Goal: Complete application form

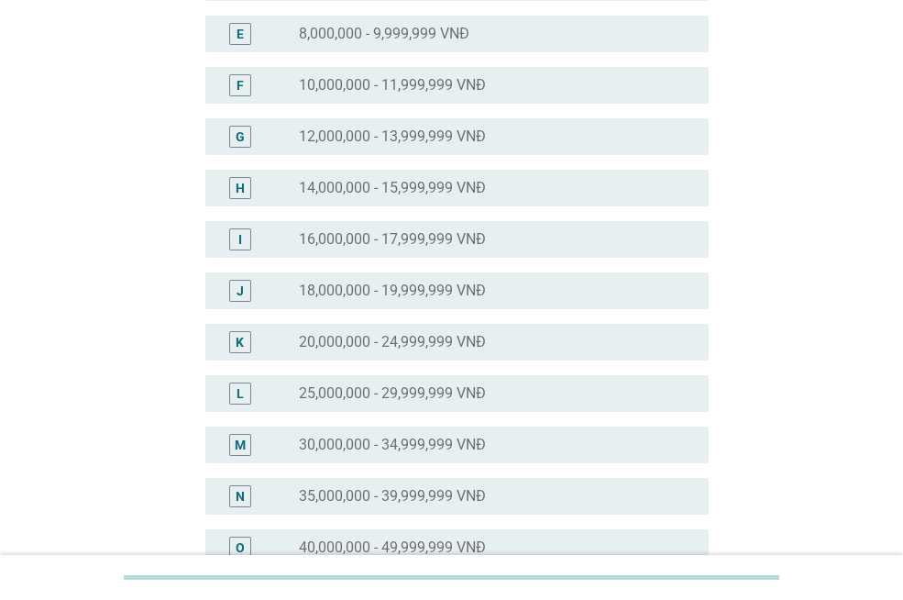
scroll to position [428, 0]
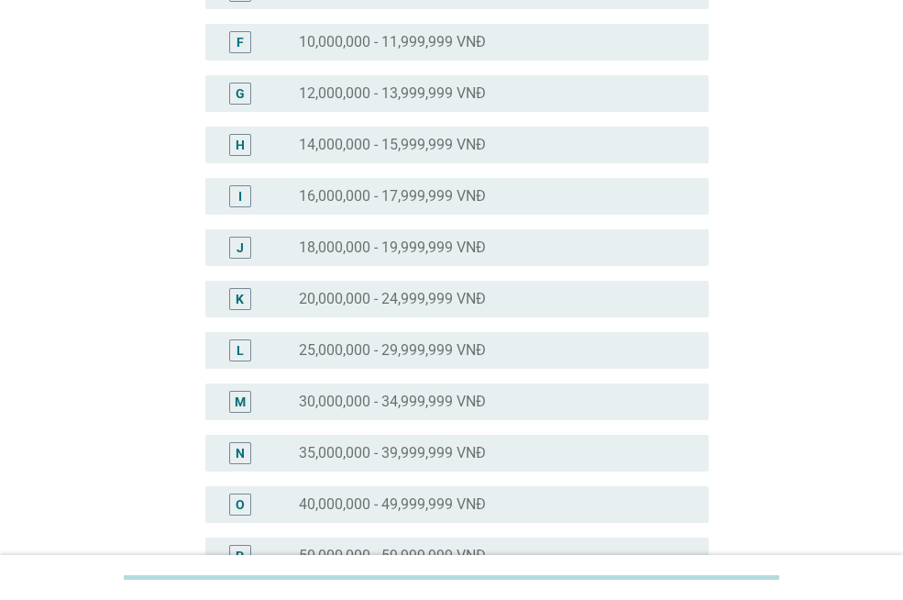
click at [441, 365] on div "L radio_button_unchecked 25,000,000 - 29,999,999 VNĐ" at bounding box center [457, 350] width 504 height 37
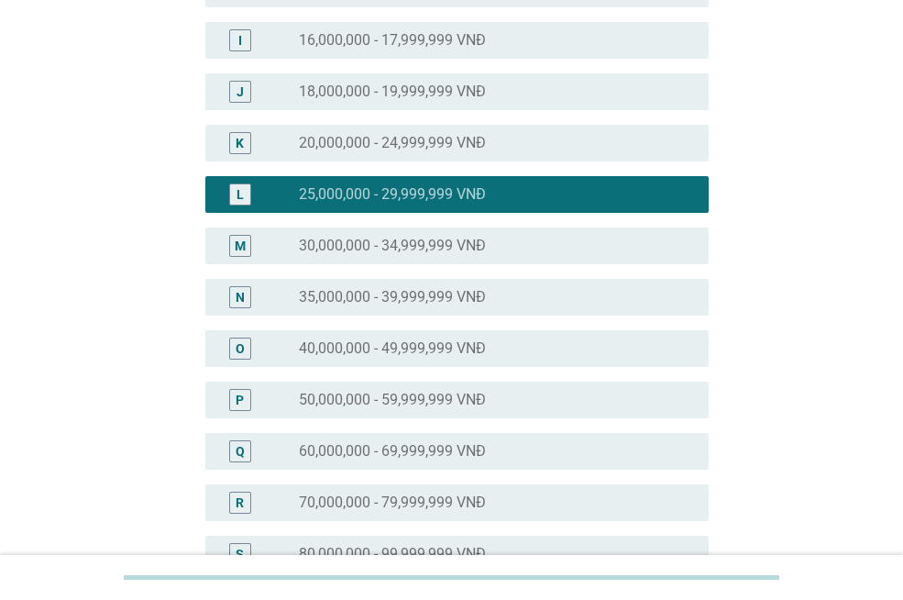
scroll to position [856, 0]
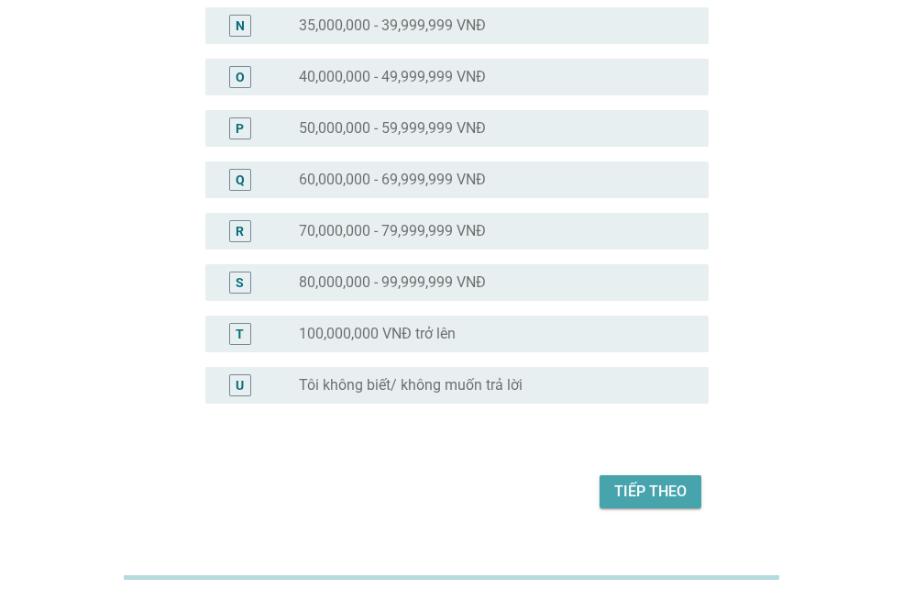
click at [640, 490] on div "Tiếp theo" at bounding box center [651, 492] width 72 height 22
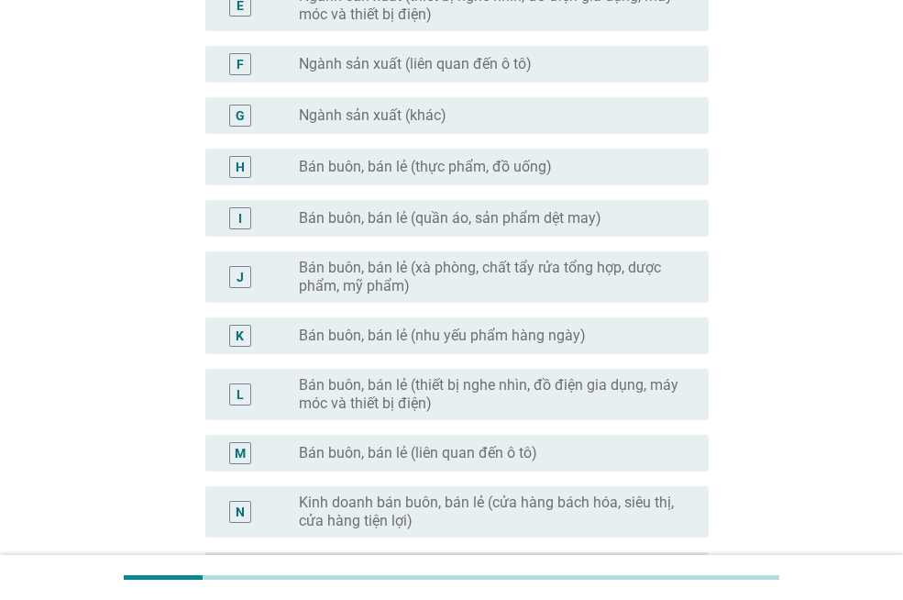
scroll to position [428, 0]
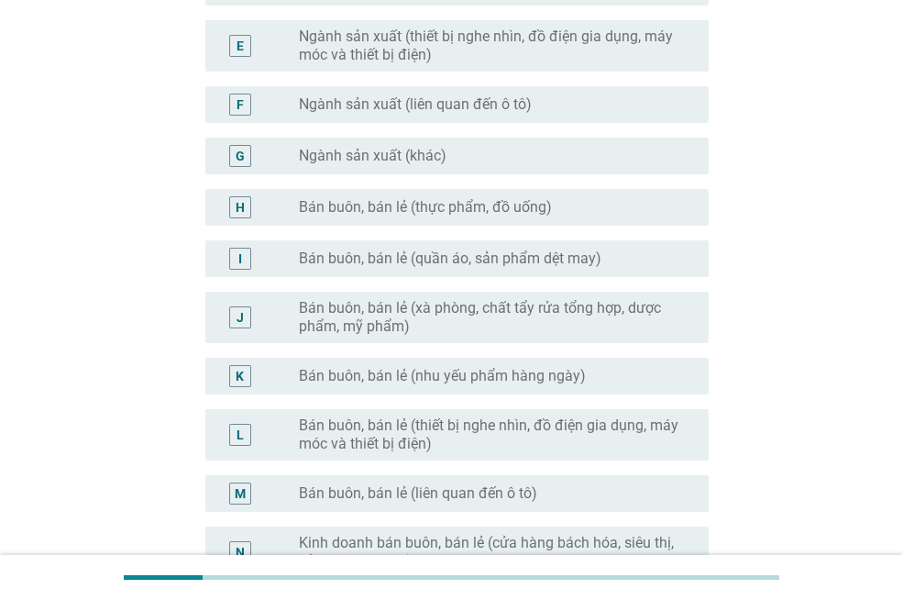
click at [415, 156] on label "Ngành sản xuất (khác)" at bounding box center [373, 156] width 148 height 18
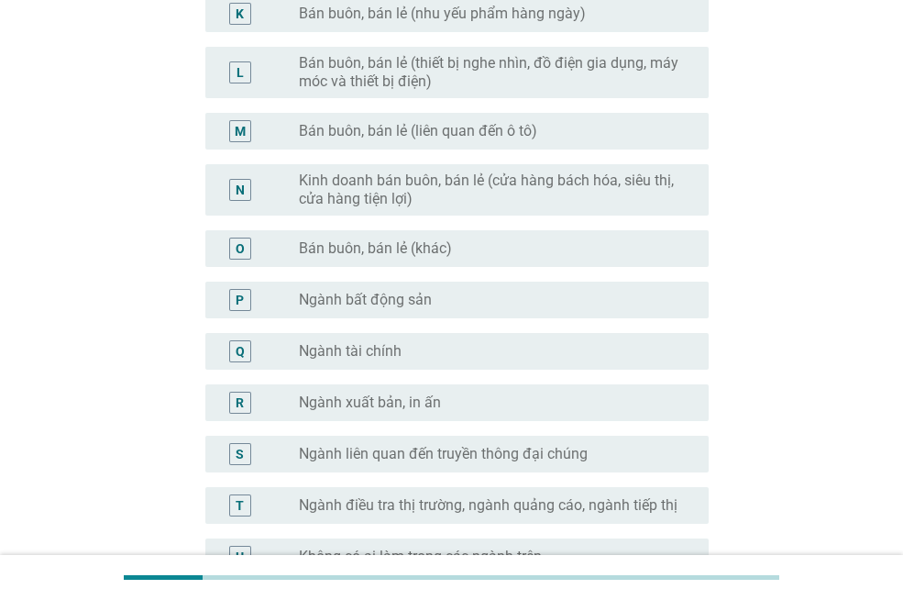
scroll to position [1002, 0]
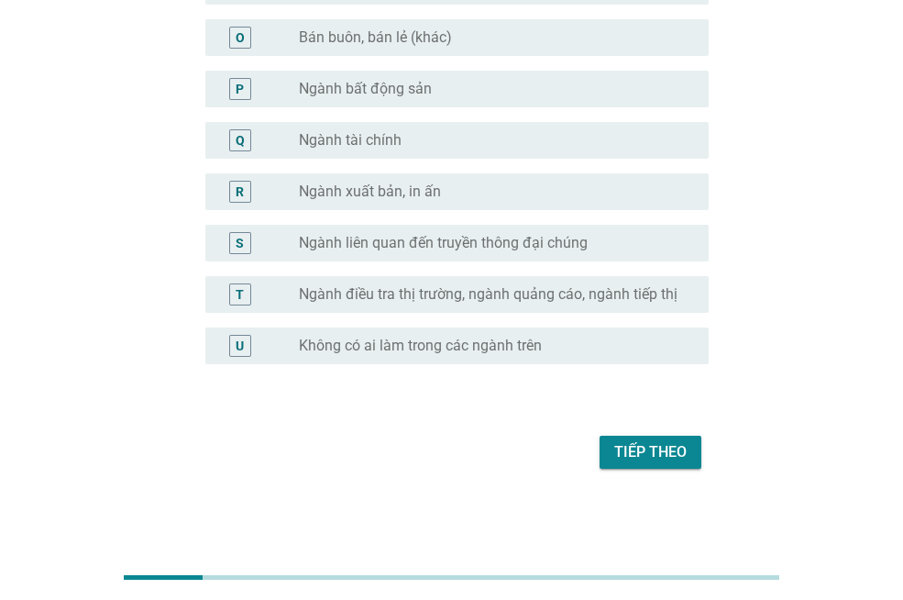
click at [657, 448] on div "Tiếp theo" at bounding box center [651, 452] width 72 height 22
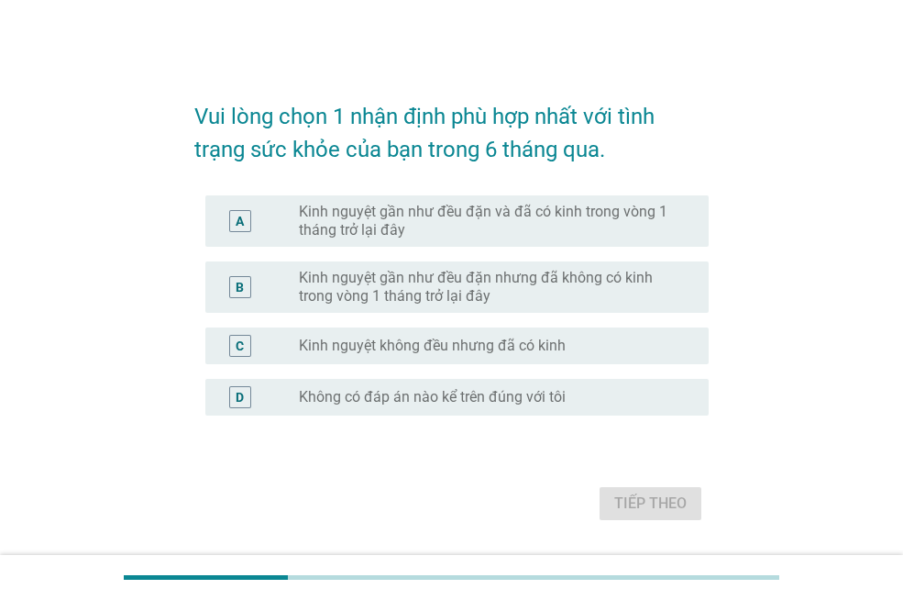
click at [414, 235] on label "Kinh nguyệt gần như đều đặn và đã có kinh trong vòng 1 tháng trở lại đây" at bounding box center [489, 221] width 381 height 37
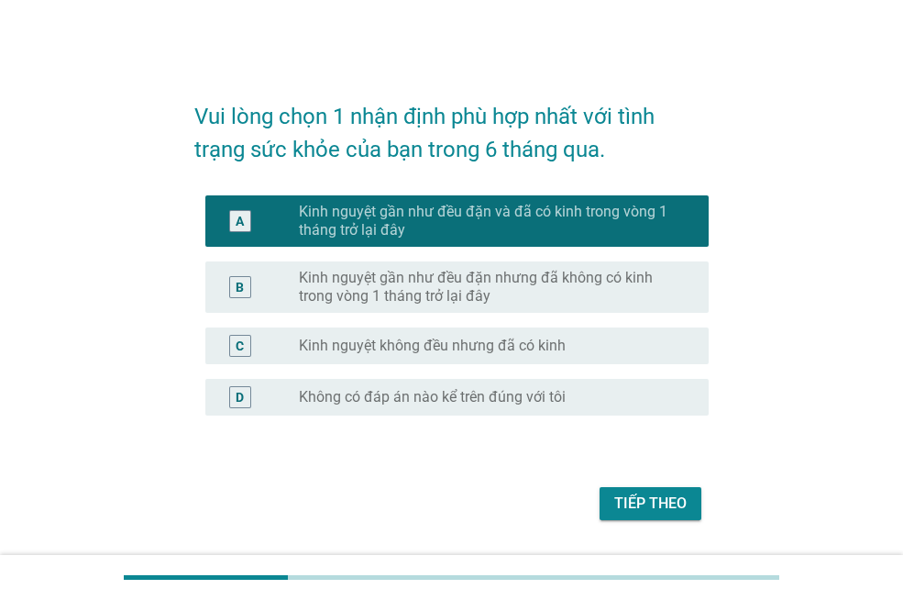
click at [671, 500] on div "Tiếp theo" at bounding box center [651, 504] width 72 height 22
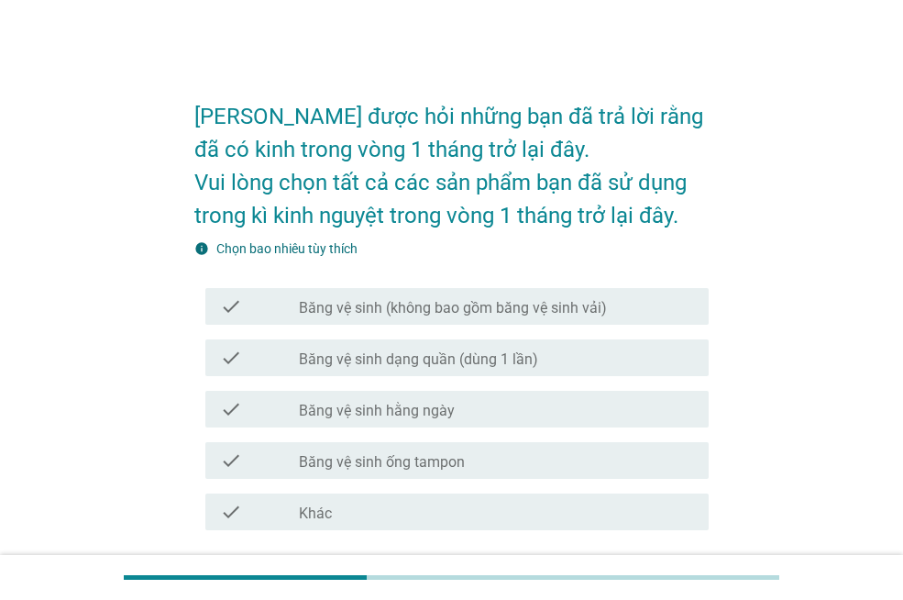
click at [536, 404] on div "check_box_outline_blank Băng vệ sinh hằng ngày" at bounding box center [496, 409] width 395 height 22
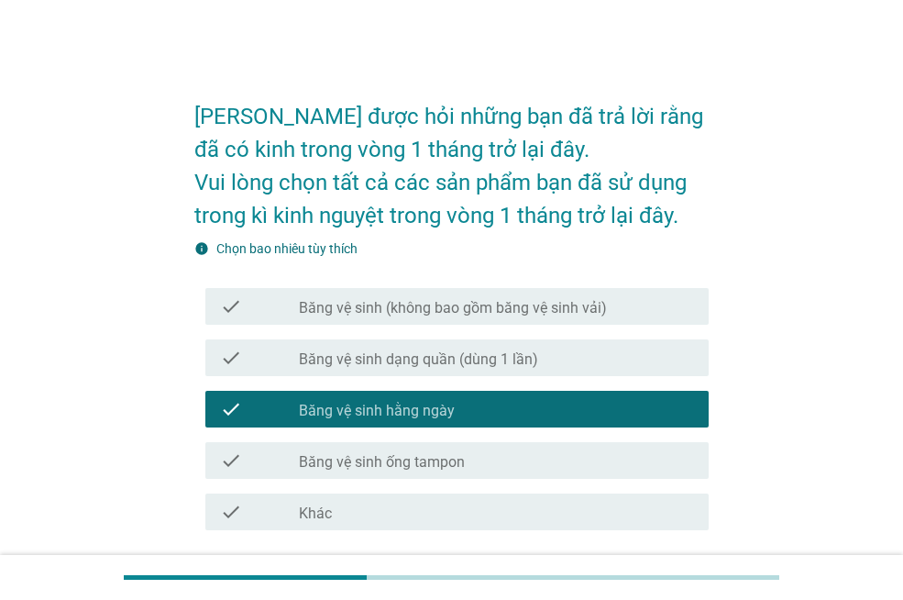
click at [537, 361] on div "check_box_outline_blank Băng vệ sinh dạng quần (dùng 1 lần)" at bounding box center [496, 358] width 395 height 22
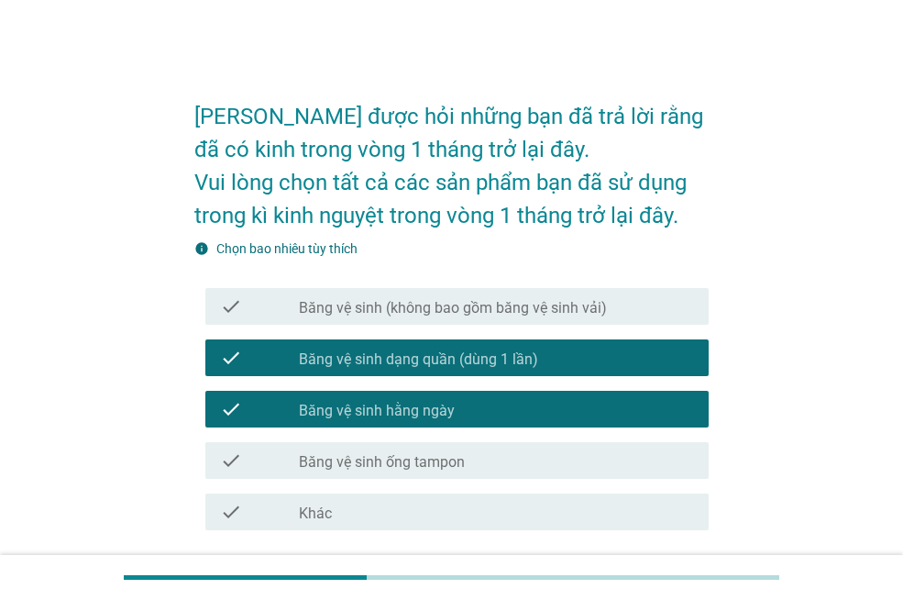
click at [564, 312] on label "Băng vệ sinh (không bao gồm băng vệ sinh vải)" at bounding box center [453, 308] width 308 height 18
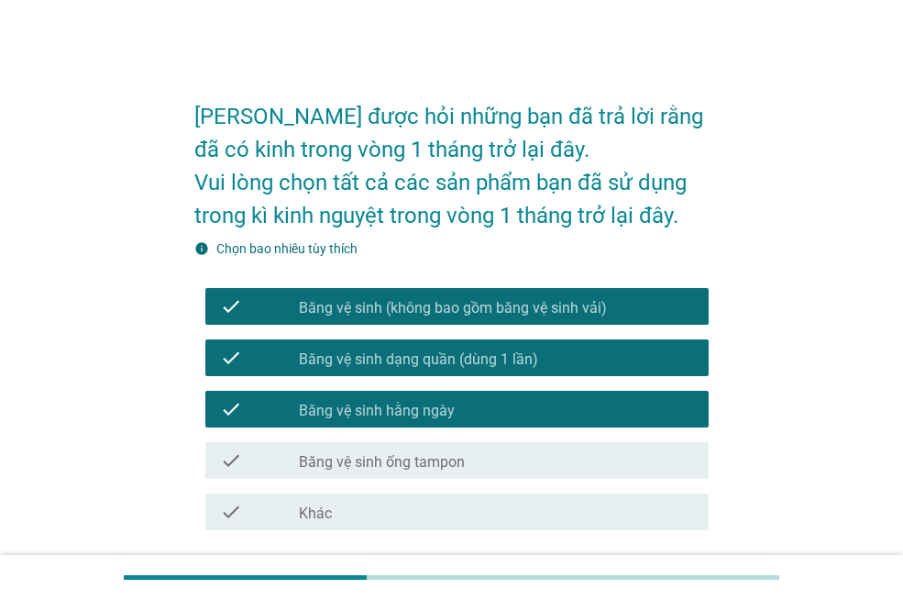
scroll to position [144, 0]
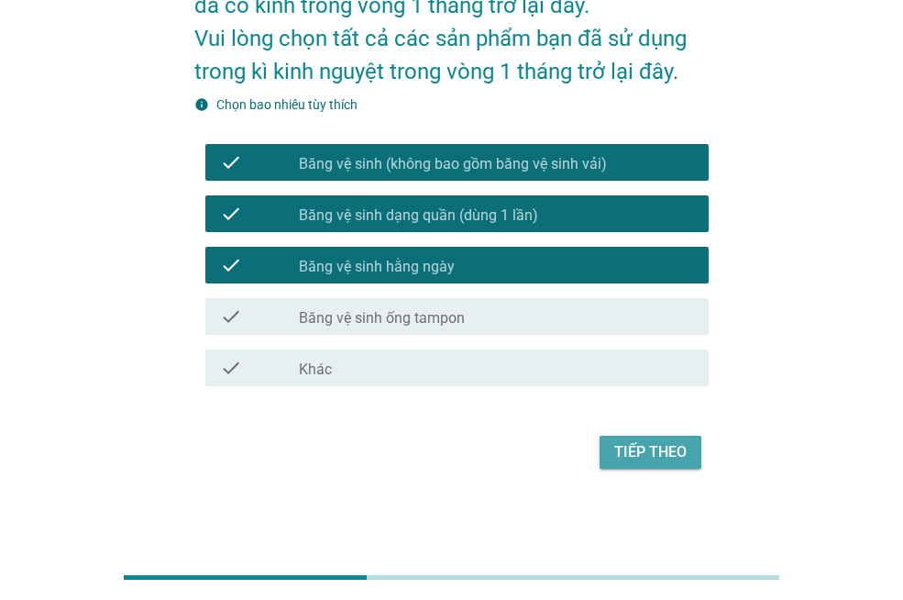
click at [659, 452] on div "Tiếp theo" at bounding box center [651, 452] width 72 height 22
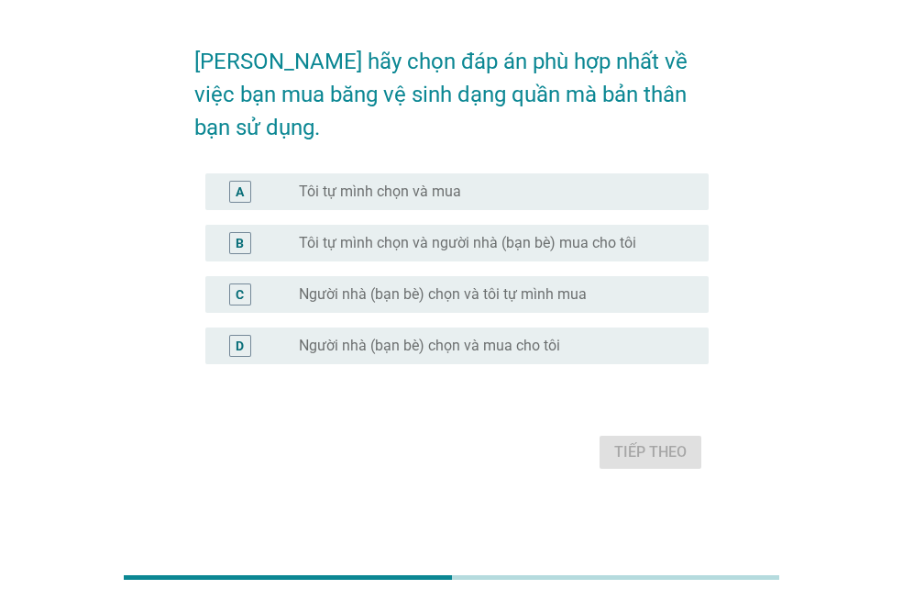
scroll to position [0, 0]
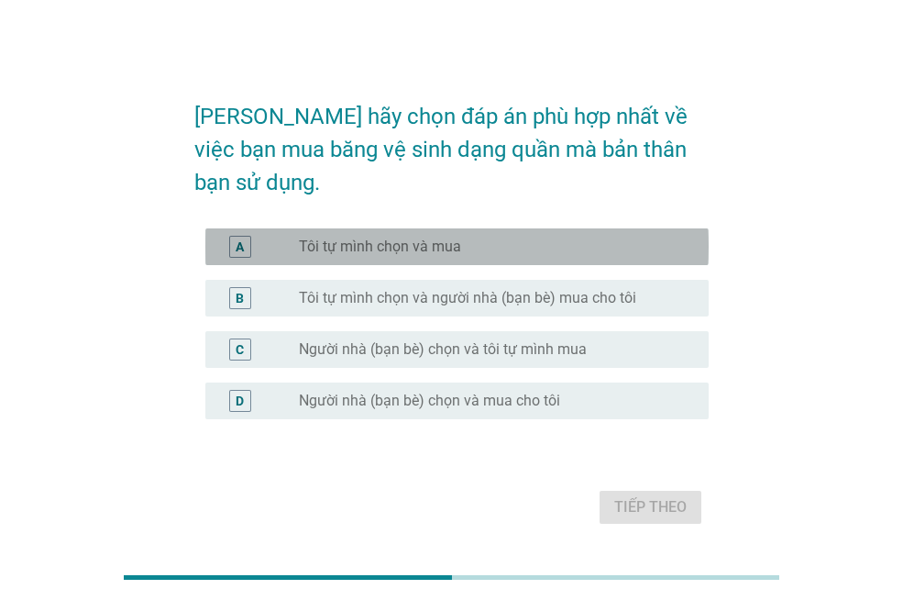
click at [446, 238] on label "Tôi tự mình chọn và mua" at bounding box center [380, 247] width 162 height 18
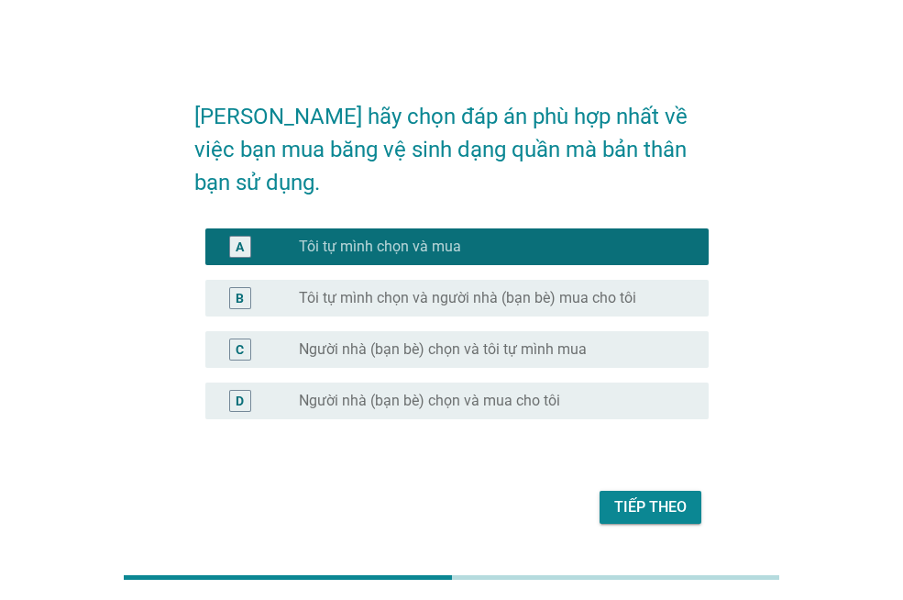
click at [615, 496] on div "Tiếp theo" at bounding box center [651, 507] width 72 height 22
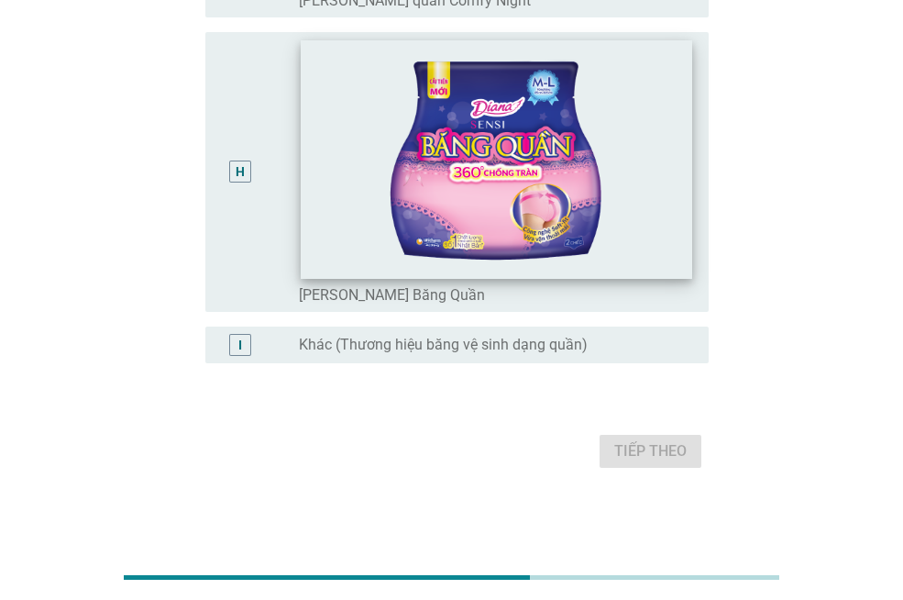
scroll to position [2047, 0]
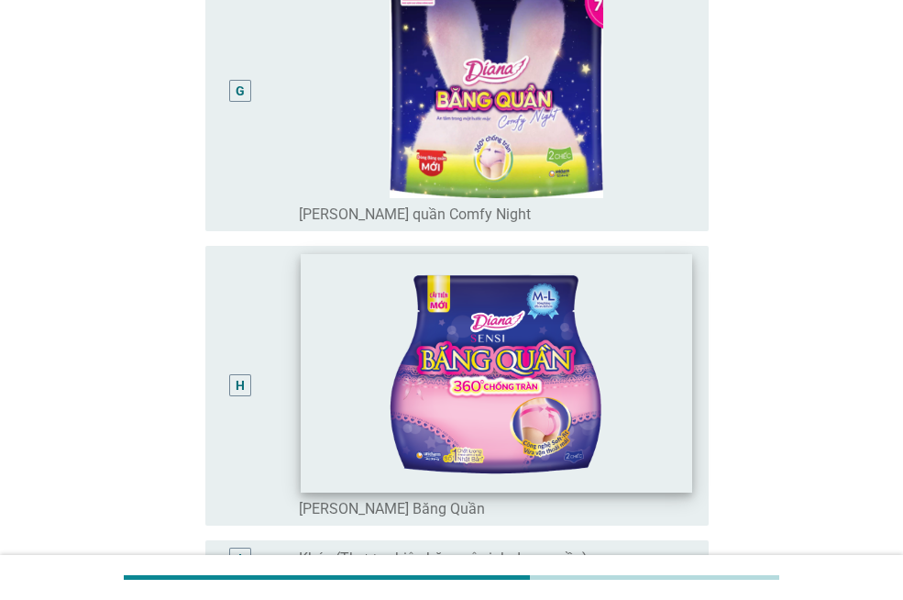
click at [622, 440] on img at bounding box center [496, 373] width 391 height 238
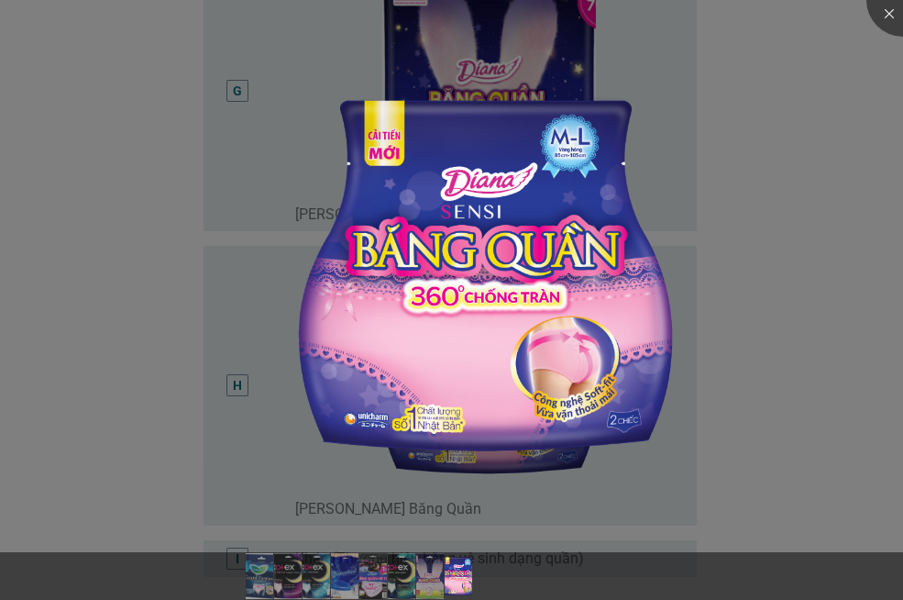
click at [814, 372] on div at bounding box center [451, 300] width 903 height 600
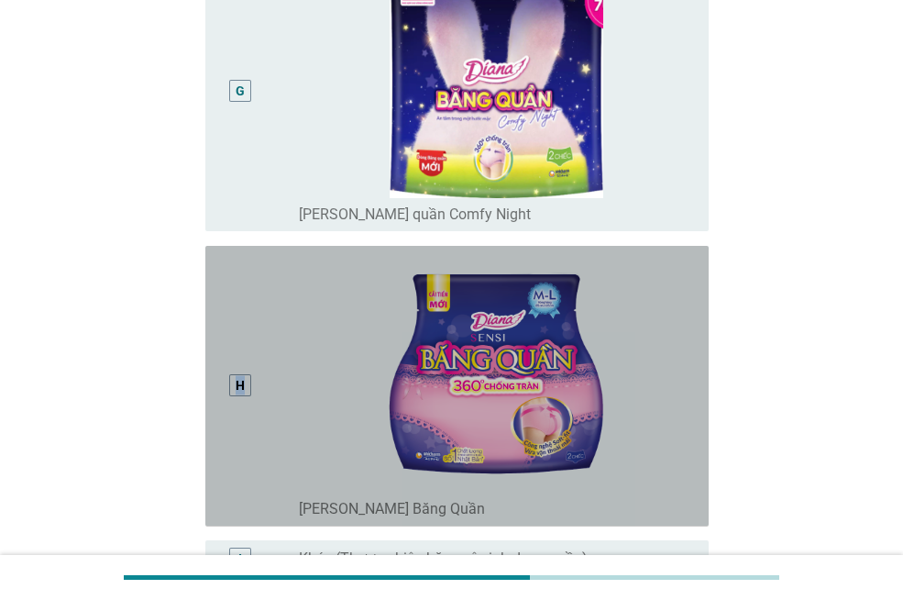
click at [240, 382] on div "H" at bounding box center [240, 385] width 9 height 19
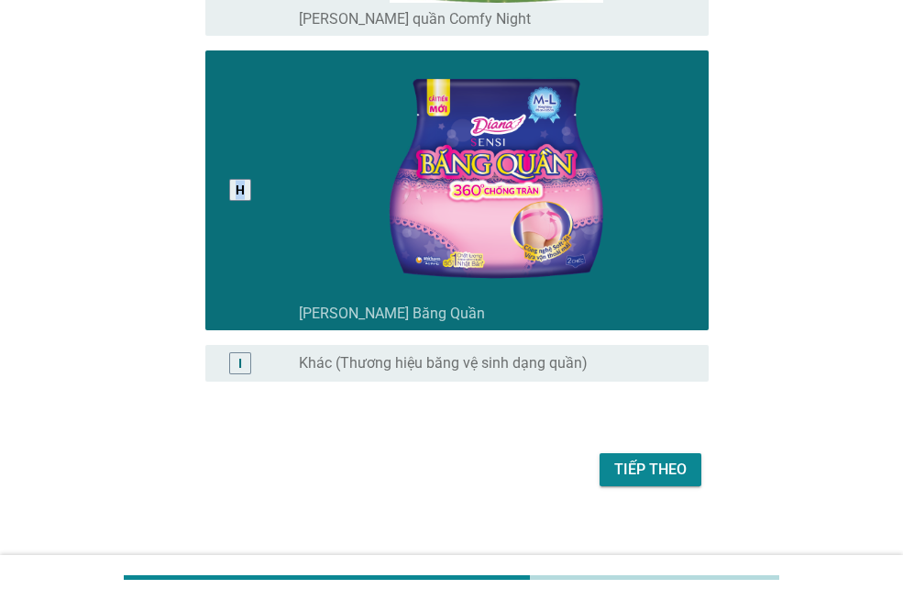
scroll to position [2261, 0]
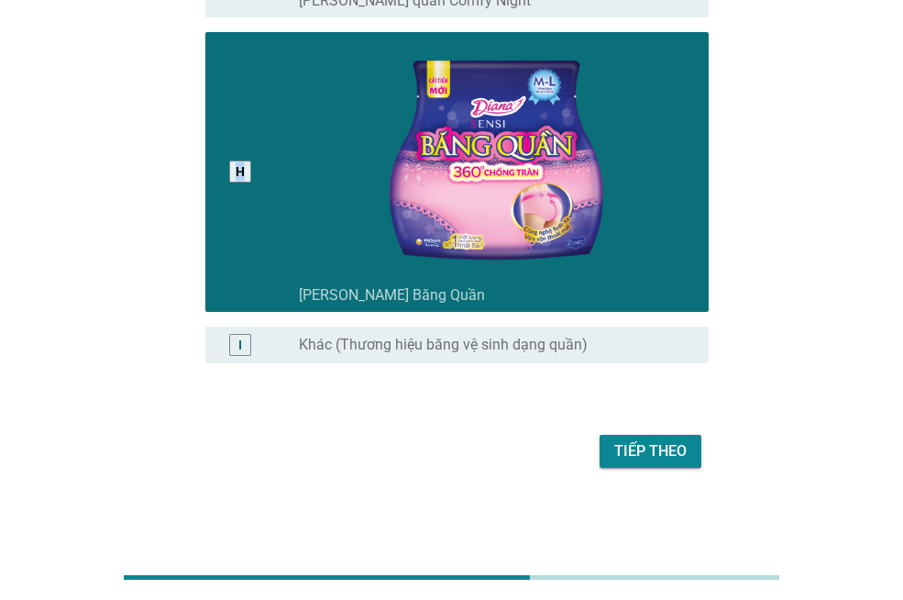
click at [637, 452] on div "Tiếp theo" at bounding box center [651, 451] width 72 height 22
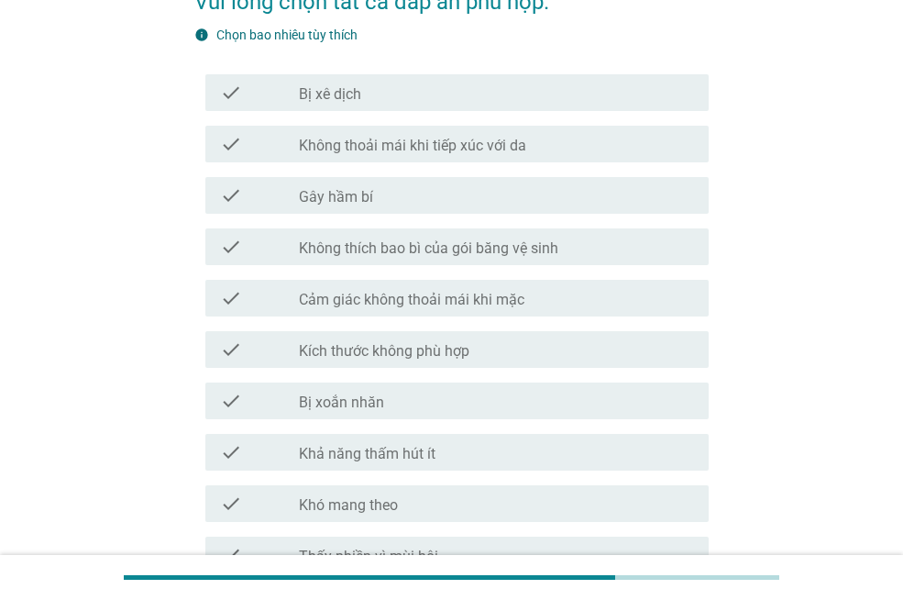
scroll to position [428, 0]
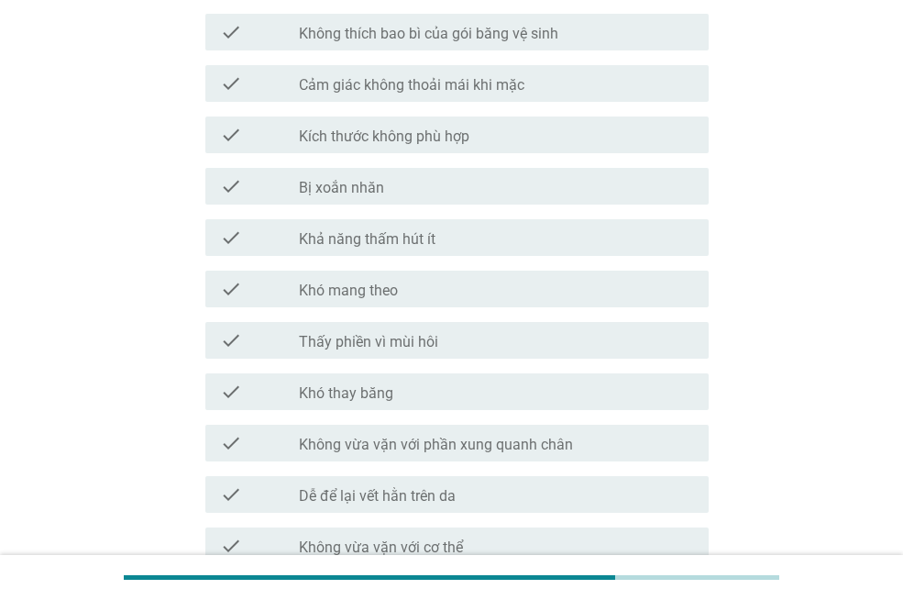
click at [451, 290] on div "check_box_outline_blank Khó mang theo" at bounding box center [496, 289] width 395 height 22
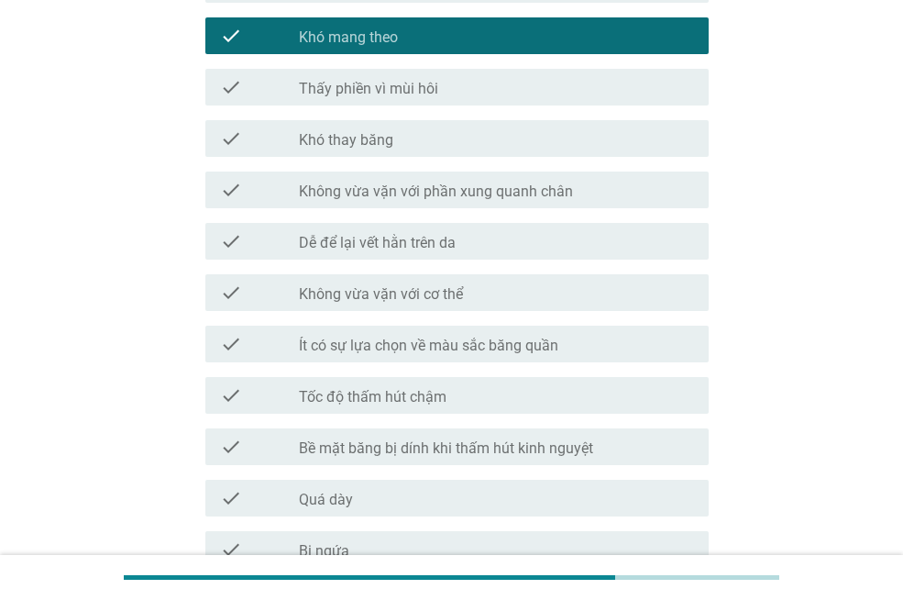
scroll to position [856, 0]
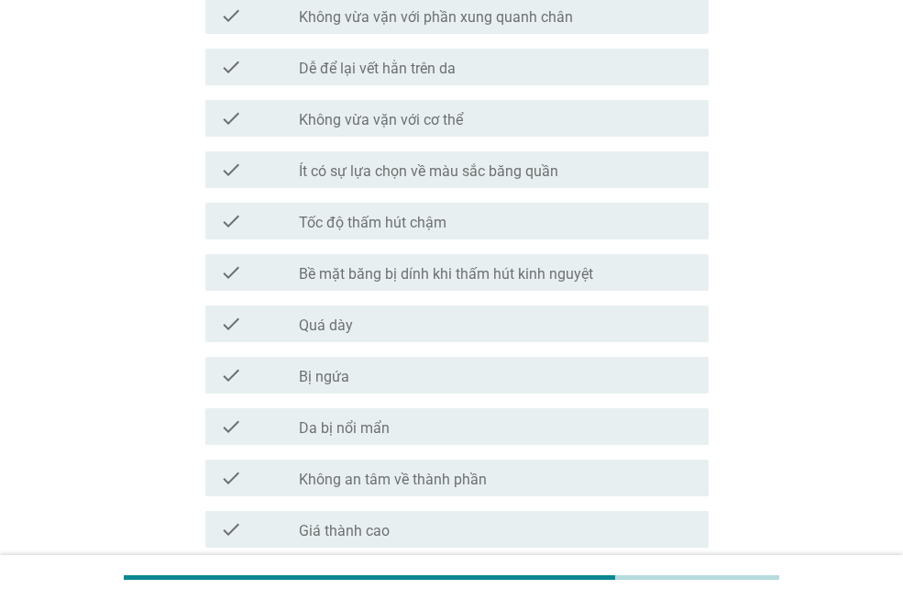
click at [373, 330] on div "check_box_outline_blank Quá dày" at bounding box center [496, 324] width 395 height 22
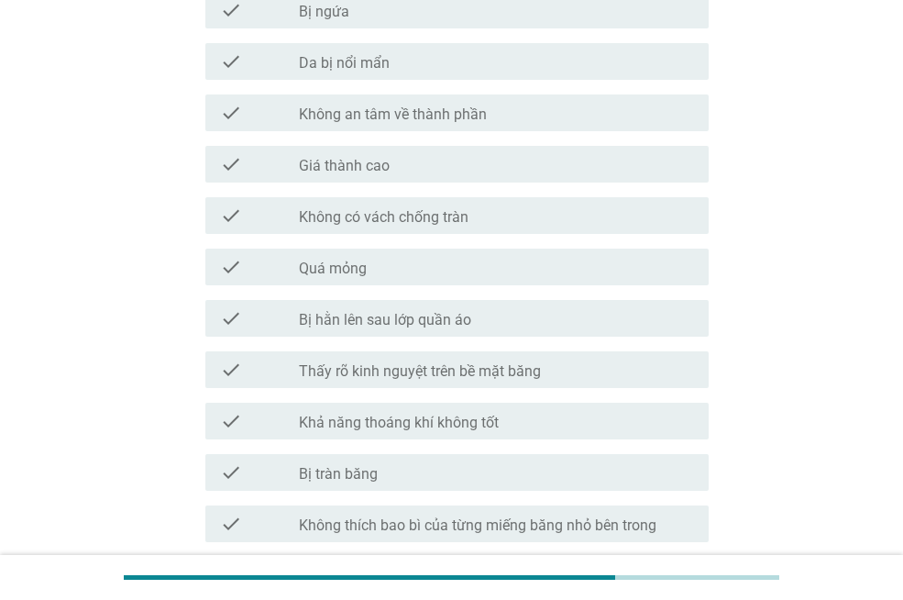
scroll to position [1479, 0]
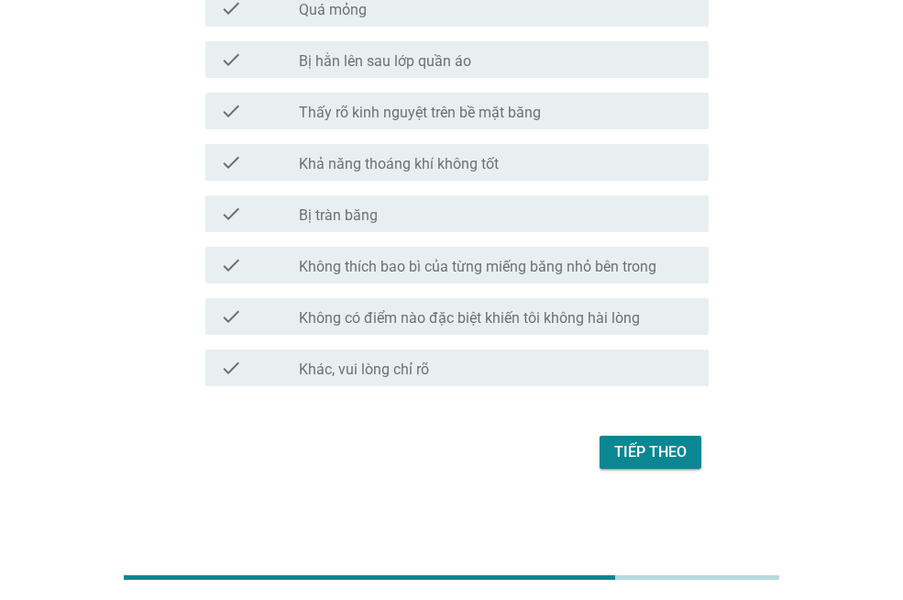
click at [640, 449] on div "Tiếp theo" at bounding box center [651, 452] width 72 height 22
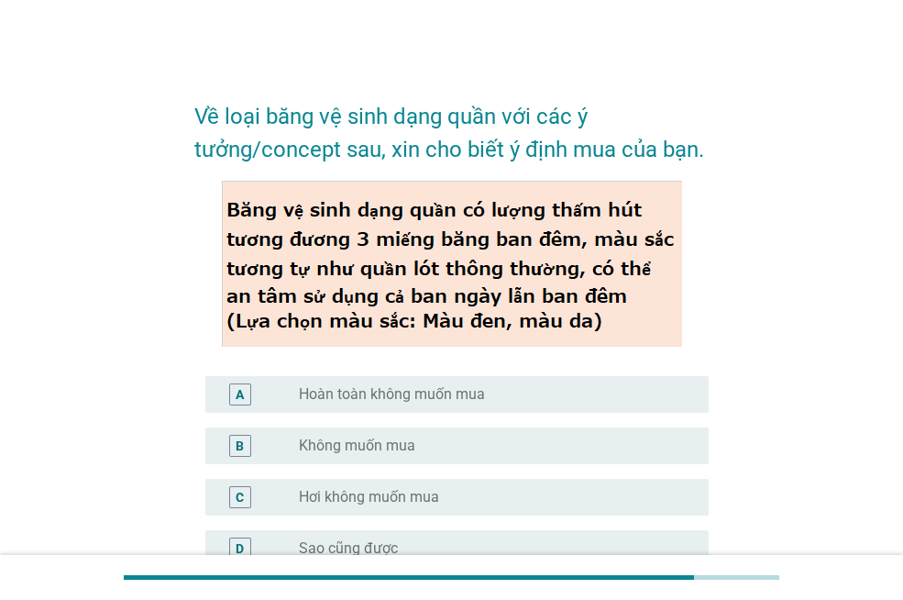
scroll to position [214, 0]
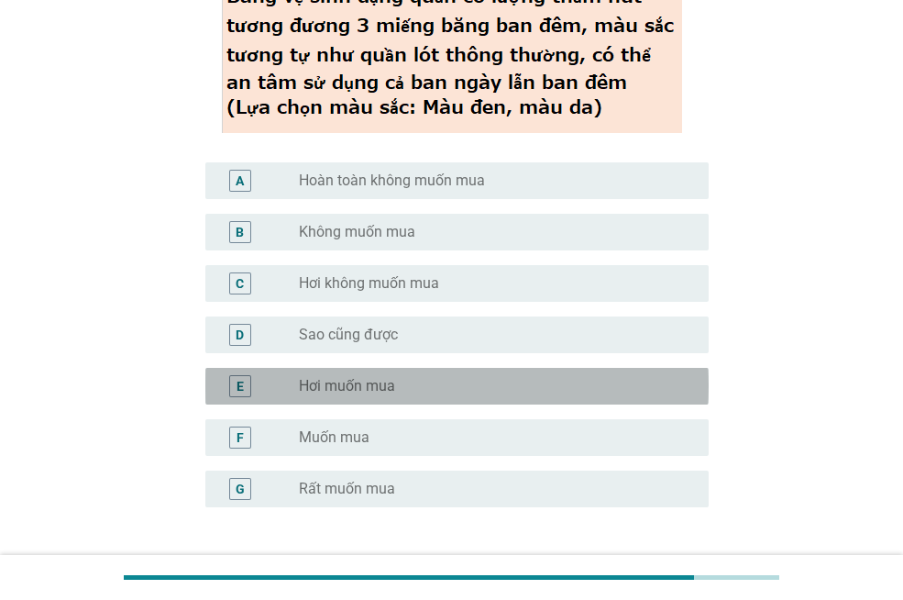
click at [427, 392] on div "radio_button_unchecked Hơi muốn mua" at bounding box center [489, 386] width 381 height 18
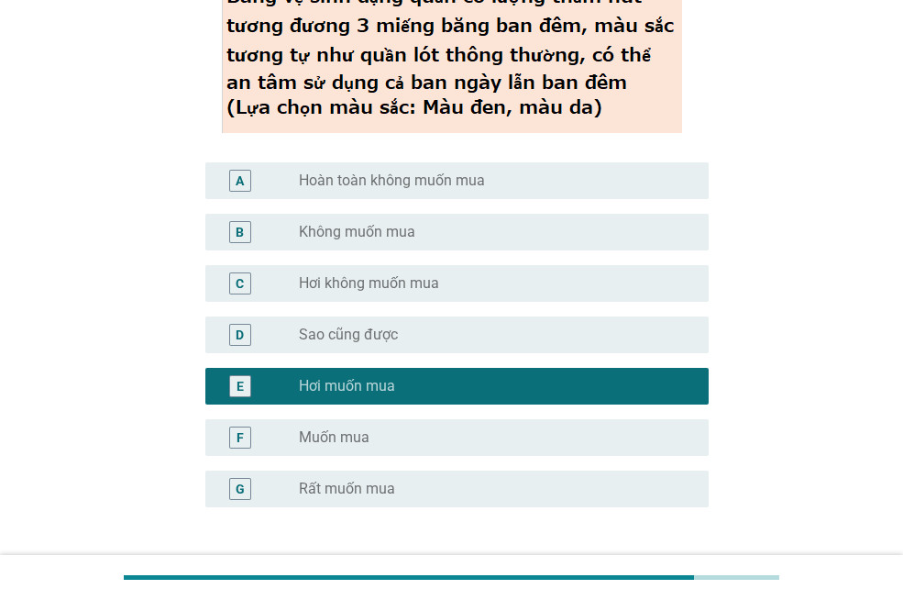
scroll to position [357, 0]
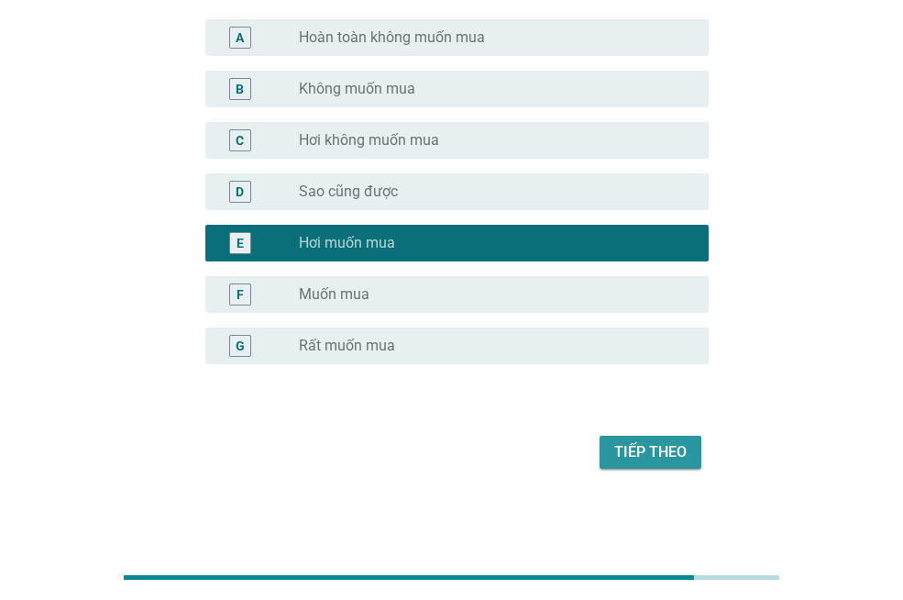
click at [632, 441] on div "Tiếp theo" at bounding box center [651, 452] width 72 height 22
